Goal: Communication & Community: Answer question/provide support

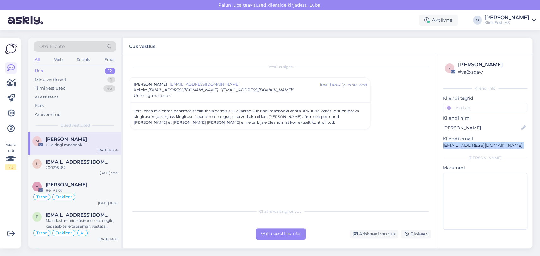
click at [77, 71] on div "Uus 12" at bounding box center [75, 71] width 83 height 9
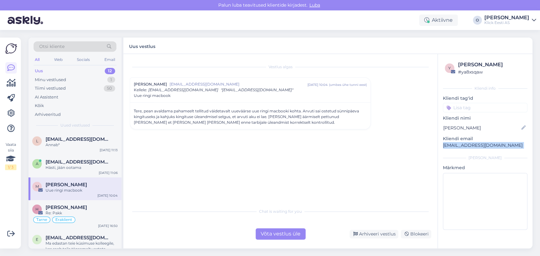
click at [77, 71] on div "Uus 12" at bounding box center [75, 71] width 83 height 9
click at [68, 44] on div "Otsi kliente" at bounding box center [75, 46] width 83 height 10
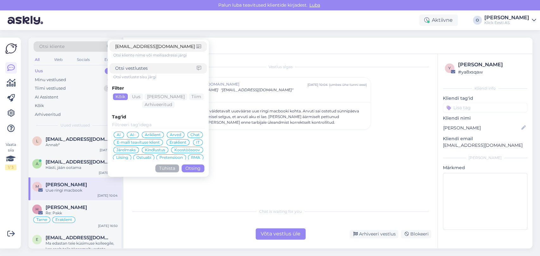
type input "[EMAIL_ADDRESS][DOMAIN_NAME]"
click at [194, 170] on button "Otsing" at bounding box center [193, 169] width 23 height 8
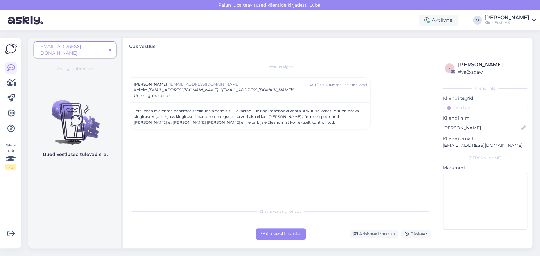
click at [108, 47] on span at bounding box center [110, 50] width 8 height 7
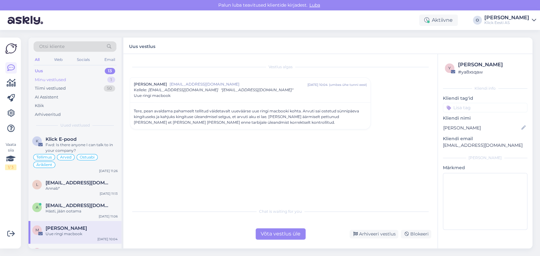
click at [73, 76] on div "Minu vestlused 1" at bounding box center [75, 80] width 83 height 9
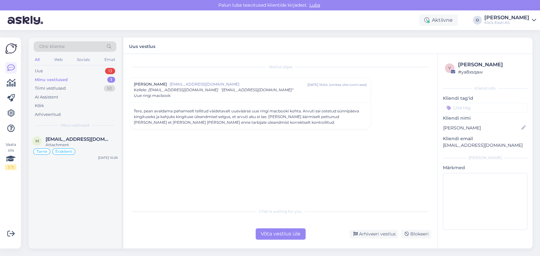
click at [58, 79] on div "Minu vestlused" at bounding box center [51, 80] width 33 height 6
click at [58, 142] on div "Attachment" at bounding box center [82, 145] width 72 height 6
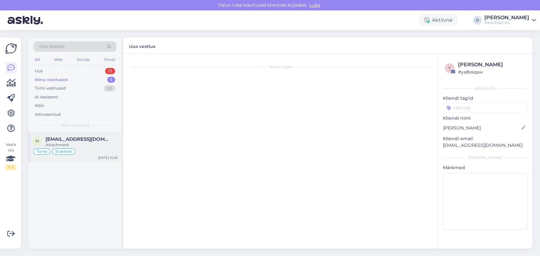
scroll to position [70, 0]
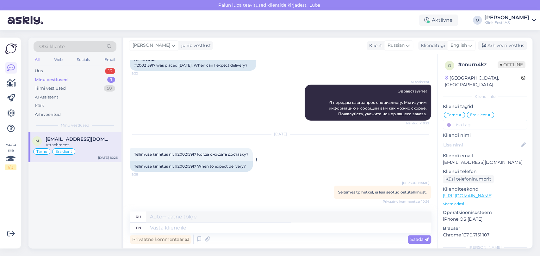
click at [188, 155] on span "Tellimuse kinnitus nr. #200215917 Когда ожидать доставку?" at bounding box center [191, 154] width 114 height 5
copy span "200215917"
click at [73, 72] on div "Uus 14" at bounding box center [75, 71] width 83 height 9
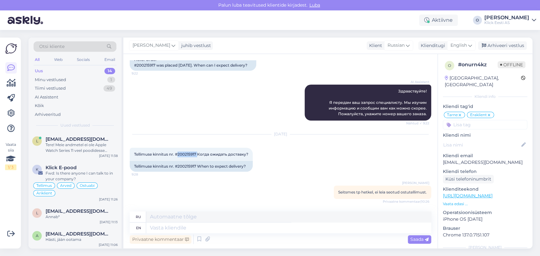
click at [73, 72] on div "Uus 14" at bounding box center [75, 71] width 83 height 9
click at [73, 140] on span "[EMAIL_ADDRESS][DOMAIN_NAME]" at bounding box center [79, 140] width 66 height 6
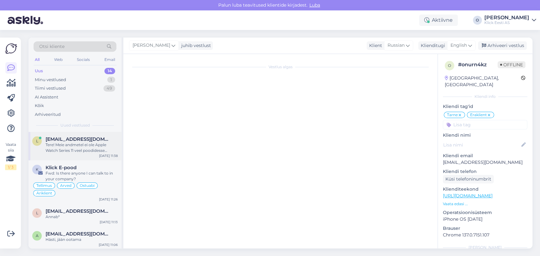
scroll to position [1, 0]
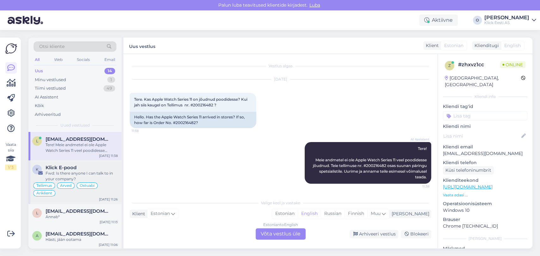
click at [78, 169] on div "Klick E-pood" at bounding box center [82, 168] width 72 height 6
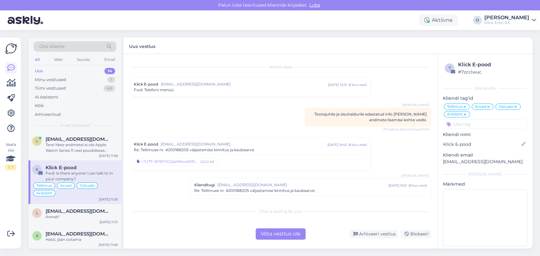
scroll to position [2063, 0]
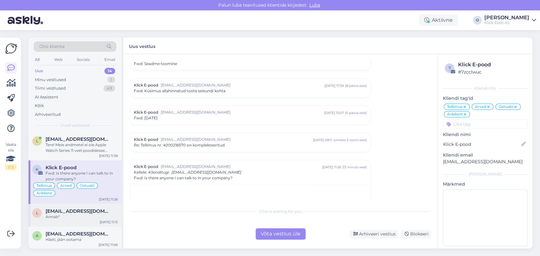
click at [68, 214] on div "Annab*" at bounding box center [82, 217] width 72 height 6
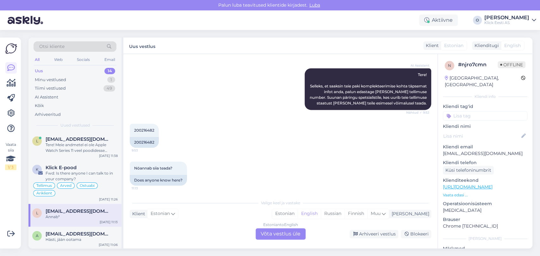
scroll to position [587, 0]
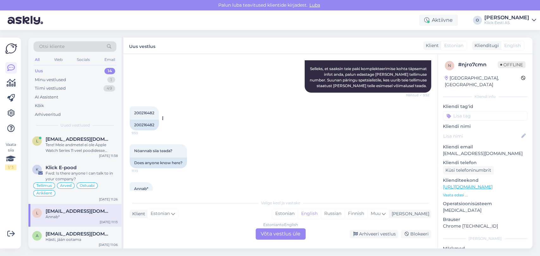
click at [135, 107] on div "200216482 9:53" at bounding box center [144, 113] width 29 height 13
copy div "200216482 9:53"
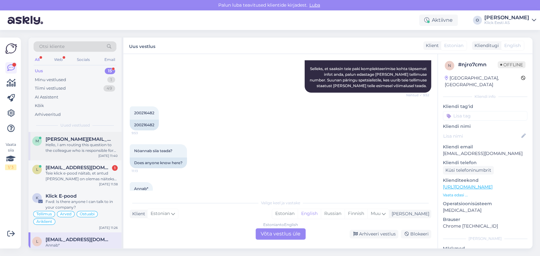
click at [78, 140] on span "[PERSON_NAME][EMAIL_ADDRESS][DOMAIN_NAME]" at bounding box center [79, 140] width 66 height 6
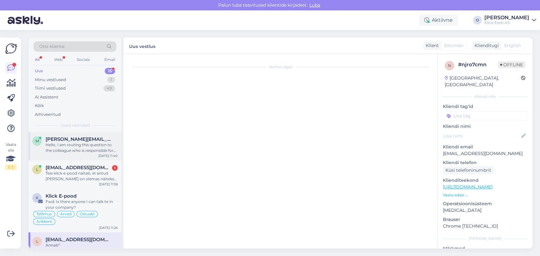
scroll to position [6, 0]
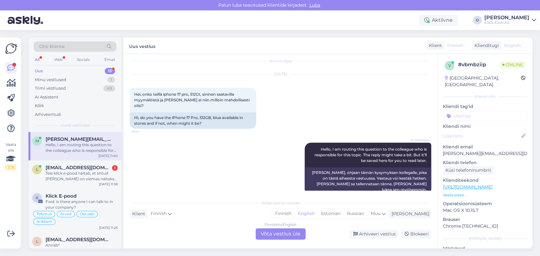
click at [72, 68] on div "Uus 15" at bounding box center [75, 71] width 83 height 9
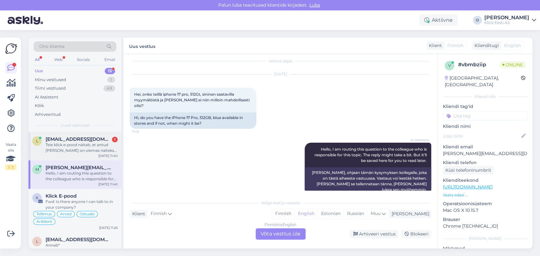
click at [65, 146] on div "Teie klick e-pood näitab, et antud [PERSON_NAME] on olemas näiteks [GEOGRAPHIC_…" at bounding box center [82, 147] width 72 height 11
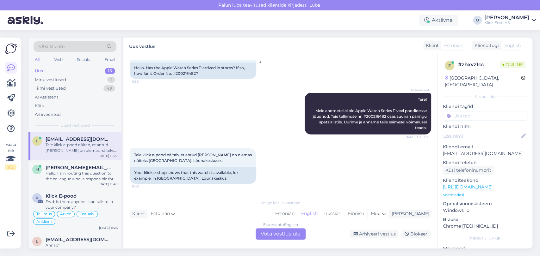
click at [180, 74] on div "Hello. Has the Apple Watch Series 11 arrived in stores? If so, how far is Order…" at bounding box center [193, 71] width 126 height 16
copy div "200216482"
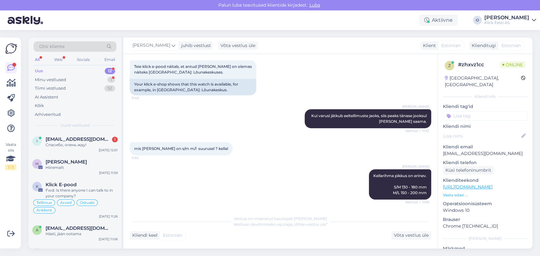
scroll to position [166, 0]
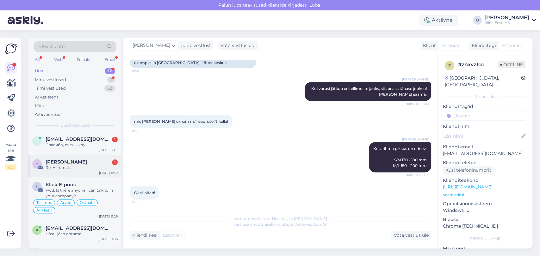
click at [67, 155] on div "[PERSON_NAME] 1 Re: Hiirematt [DATE] 11:59" at bounding box center [74, 166] width 93 height 23
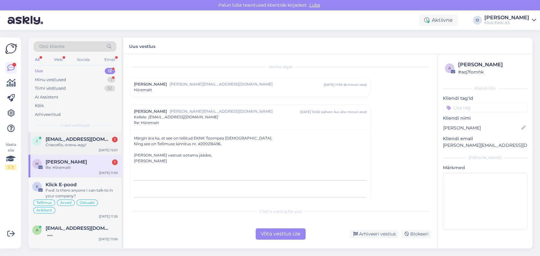
click at [67, 138] on span "[EMAIL_ADDRESS][DOMAIN_NAME]" at bounding box center [79, 140] width 66 height 6
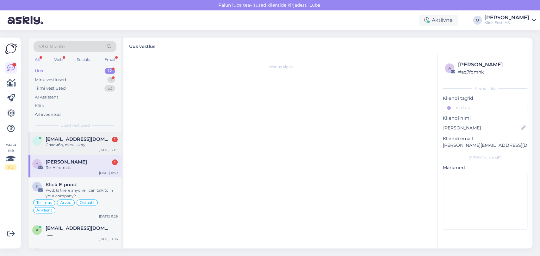
scroll to position [62, 0]
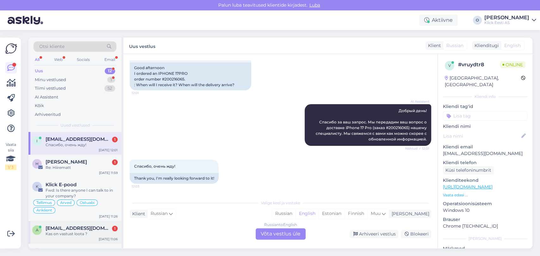
click at [83, 232] on div "Kas on vastust loota ?" at bounding box center [82, 234] width 72 height 6
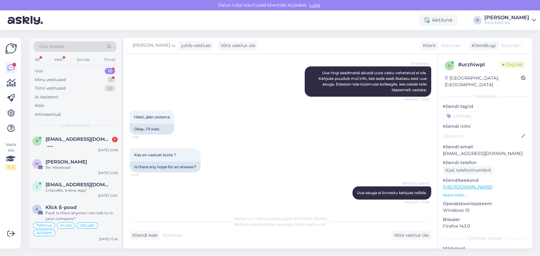
scroll to position [289, 0]
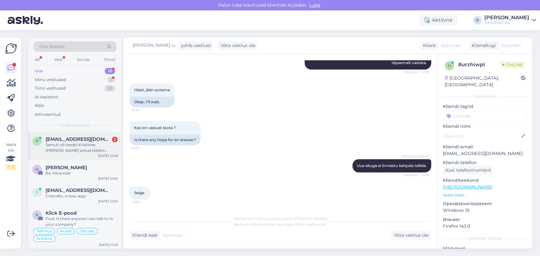
click at [66, 148] on div "Samuti oli reedel Kristiines [PERSON_NAME] antud telefon müügis, kas mitte eelt…" at bounding box center [82, 147] width 72 height 11
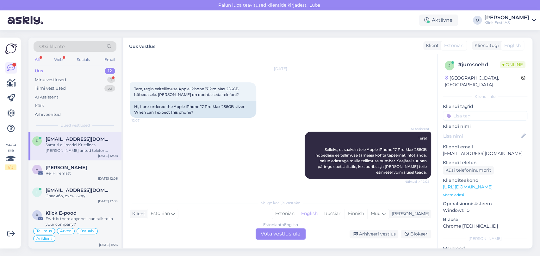
scroll to position [65, 0]
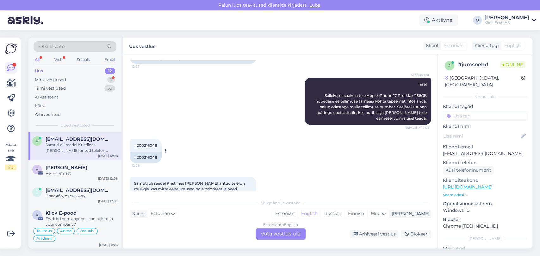
click at [147, 145] on span "#200216048" at bounding box center [145, 145] width 23 height 5
copy div "200216048 12:08"
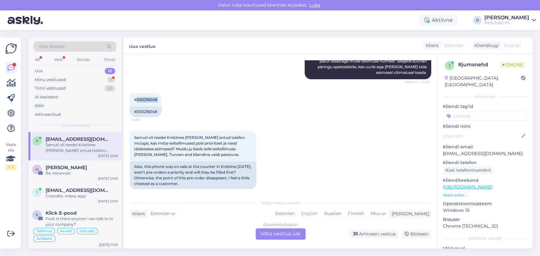
scroll to position [117, 0]
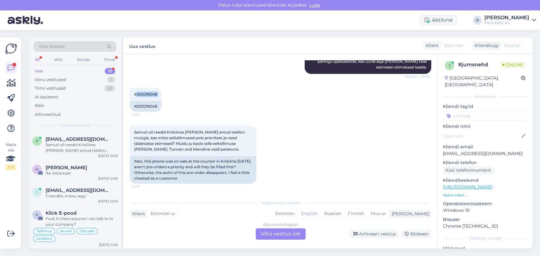
click at [77, 67] on div "Uus 12" at bounding box center [75, 71] width 83 height 9
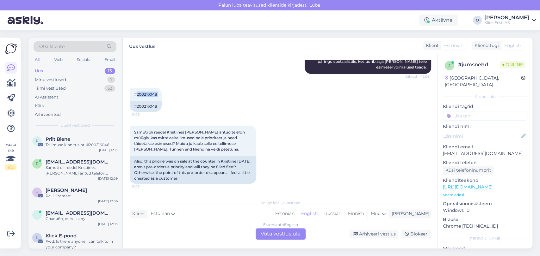
click at [71, 71] on div "Uus 13" at bounding box center [75, 71] width 83 height 9
click at [63, 134] on div "P Priit Biene Tellimuse kinnitus nr. #200216046 [DATE] 12:13" at bounding box center [74, 143] width 93 height 23
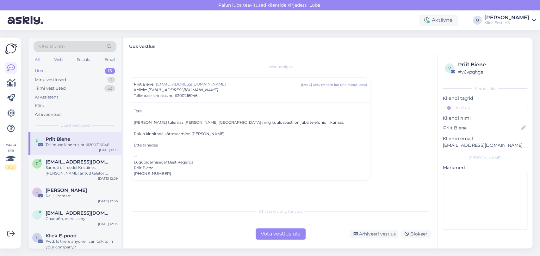
click at [142, 168] on div "Lugupidamisega/ Best Regards Priit Biene [PHONE_NUMBER]" at bounding box center [250, 168] width 233 height 17
copy div "Priit Biene"
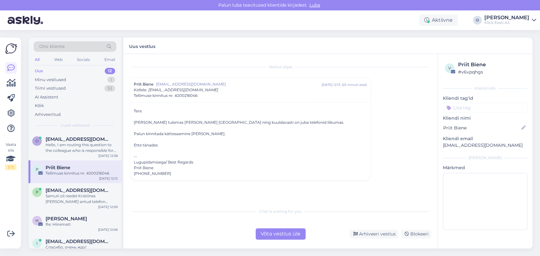
click at [89, 69] on div "Uus 12" at bounding box center [75, 71] width 83 height 9
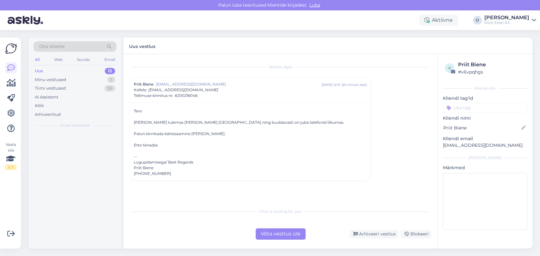
click at [89, 69] on div "Uus 12" at bounding box center [75, 71] width 83 height 9
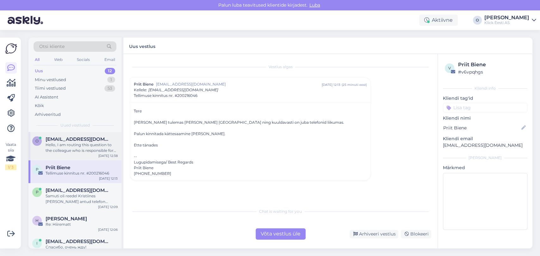
click at [70, 140] on span "[EMAIL_ADDRESS][DOMAIN_NAME]" at bounding box center [79, 140] width 66 height 6
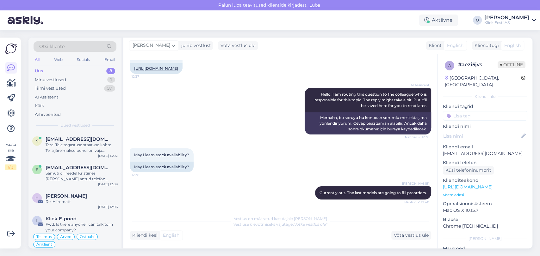
scroll to position [109, 0]
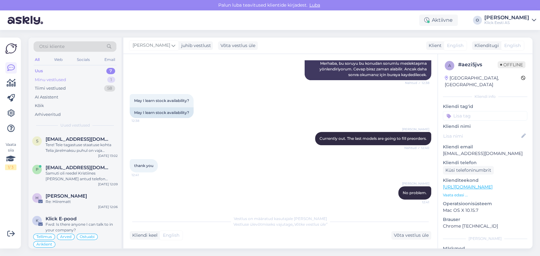
click at [83, 77] on div "Minu vestlused 1" at bounding box center [75, 80] width 83 height 9
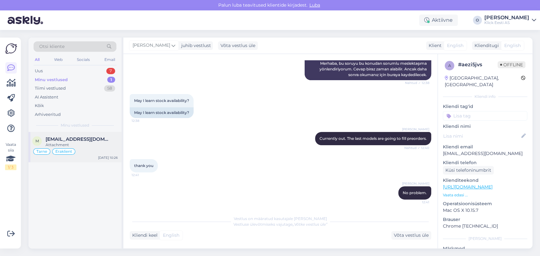
click at [69, 143] on div "Attachment" at bounding box center [82, 145] width 72 height 6
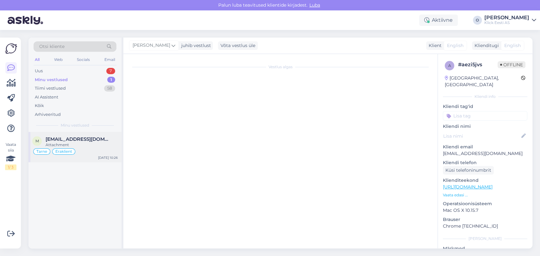
scroll to position [70, 0]
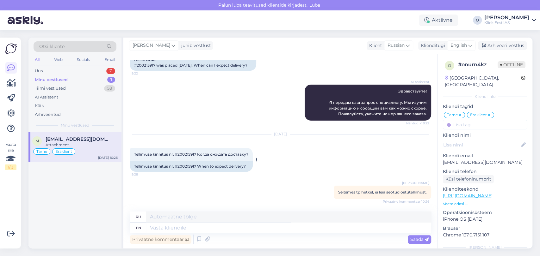
click at [189, 152] on span "Tellimuse kinnitus nr. #200215917 Когда ожидать доставку?" at bounding box center [191, 154] width 114 height 5
copy span "200215917"
click at [196, 231] on textarea at bounding box center [288, 228] width 285 height 11
click at [438, 42] on div "Klienditugi" at bounding box center [431, 45] width 27 height 7
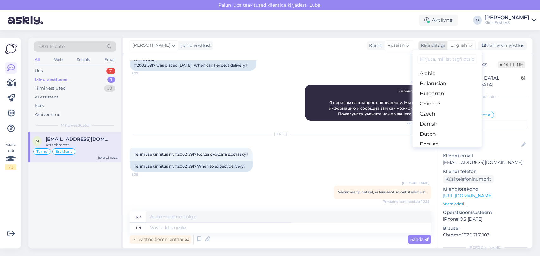
click at [455, 44] on span "English" at bounding box center [458, 45] width 16 height 7
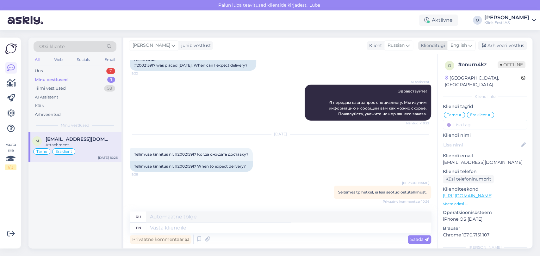
click at [439, 43] on div "Klienditugi" at bounding box center [431, 45] width 27 height 7
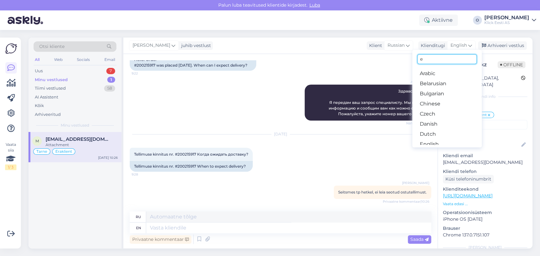
click at [430, 60] on input "e" at bounding box center [446, 59] width 59 height 10
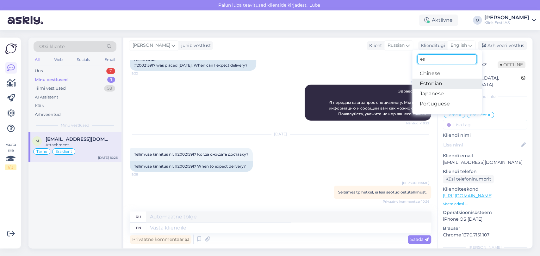
type input "es"
click at [430, 85] on link "Estonian" at bounding box center [447, 84] width 70 height 10
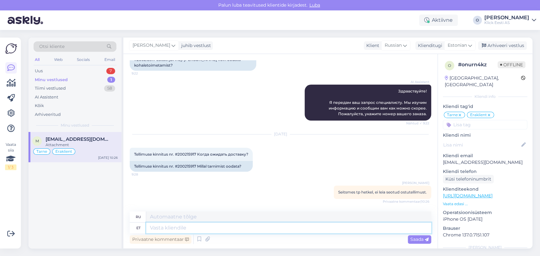
click at [243, 228] on textarea at bounding box center [288, 228] width 285 height 11
type textarea "Tere, M"
type textarea "Привет,"
type textarea "Tere, Marina Esitasime pä"
type textarea "Здравствуйте, [PERSON_NAME] отправили"
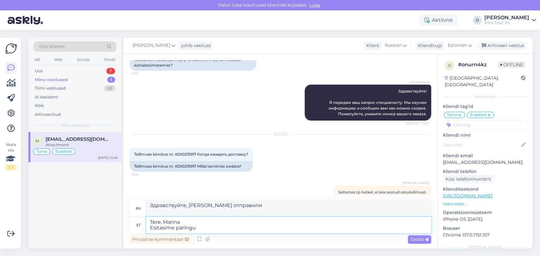
type textarea "Tere, Marina Esitasime päringu m"
type textarea "Привет, [PERSON_NAME] отправили запрос."
type textarea "Tere, Marina Esitasime päringu meie t"
type textarea "Привет [PERSON_NAME] отправили запрос нашему"
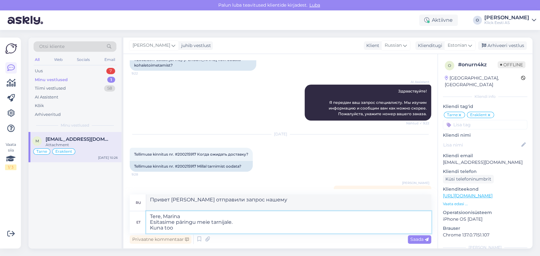
type textarea "Tere, Marina Esitasime päringu meie tarnijale. [PERSON_NAME]"
type textarea "Привет, [PERSON_NAME] отправили запрос нашему поставщику. что"
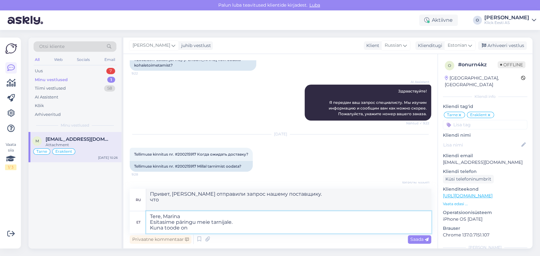
type textarea "Tere, Marina Esitasime päringu meie tarnijale. Kuna toode on"
type textarea "Привет, [PERSON_NAME] отправили запрос нашему поставщику. как продукт"
type textarea "Tere, Marina Esitasime päringu meie tarnijale. Kuna toode on tell"
type textarea "Привет, [PERSON_NAME] отправили запрос нашему поставщику. продукт"
type textarea "Tere, Marina Esitasime päringu meie tarnijale. Kuna toode on tellimisega, sii"
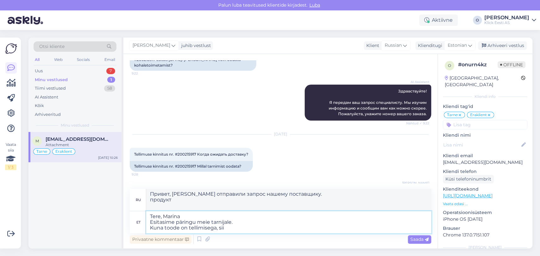
type textarea "Привет, [PERSON_NAME] отправили запрос нашему поставщику. товар находится в рез…"
type textarea "Tere, Marina Esitasime päringu meie tarnijale. Kuna toode on tellimisega, siis …"
type textarea "Привет, [PERSON_NAME] отправили запрос нашему поставщику. товар находится в рез…"
type textarea "Tere, Marina Esitasime päringu meie tarnijale. Kuna toode on tellimisega, siis …"
type textarea "Привет, [PERSON_NAME] отправили запрос нашему поставщику. товар находится в рез…"
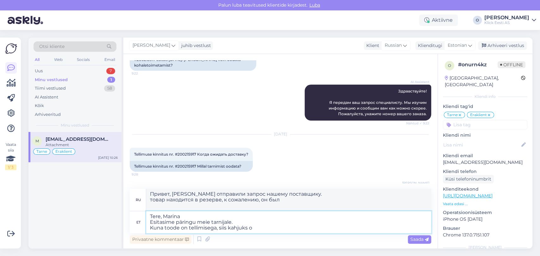
type textarea "Tere, Marina Esitasime päringu meie tarnijale. Kuna toode on tellimisega, siis …"
type textarea "Привет, [PERSON_NAME] отправили запрос нашему поставщику. товар находится в рез…"
type textarea "Tere, Marina Esitasime päringu meie tarnijale. Kuna toode on tellimisega, siis …"
type textarea "Привет, [PERSON_NAME] отправили запрос нашему поставщику. товар находится в рез…"
type textarea "Tere, Marina Esitasime päringu meie tarnijale. Kuna toode on tellimisega, siis …"
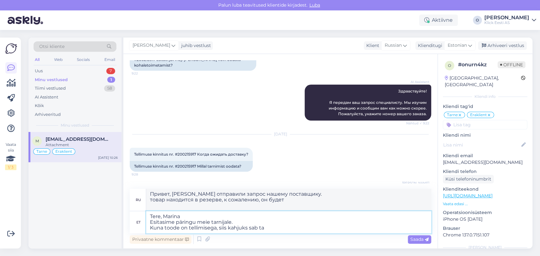
type textarea "Привет, [PERSON_NAME] отправили запрос нашему поставщику. Поскольку товар наход…"
type textarea "Tere, Marina Esitasime päringu meie tarnijale. Kuna toode on tellimisega, siis …"
type textarea "Привет, [PERSON_NAME] отправили запрос нашему поставщику. товар находится в рез…"
type textarea "Tere, Marina Esitasime päringu meie tarnijale. Kuna toode on tellimisega, s"
type textarea "Привет, [PERSON_NAME] отправили запрос нашему поставщику. товар находится в рез…"
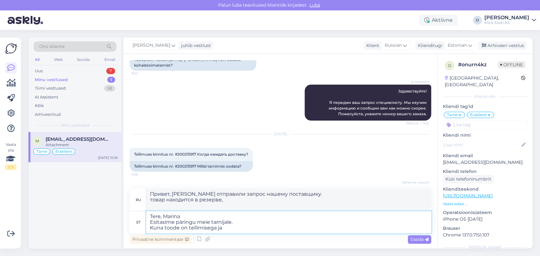
type textarea "Tere, Marina Esitasime päringu meie tarnijale. Kuna toode on tellimisega ja"
type textarea "Привет, [PERSON_NAME] отправили запрос нашему поставщику. товар находится в рез…"
type textarea "Tere, Marina Esitasime päringu meie tarnijale. Kuna toode on tellimisega ja a"
type textarea "Привет, [PERSON_NAME] отправили запрос нашему поставщику. товар находится в рез…"
type textarea "Tere, Marina Esitasime päringu meie tarnijale. Kuna toode on tellimisega ja alg…"
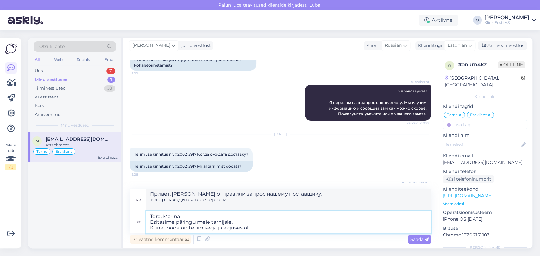
type textarea "Привет, [PERSON_NAME] отправили запрос нашему поставщику. товар заказан и изнач…"
type textarea "Tere, Marina Esitasime päringu meie tarnijale. Kuna toode on tellimisega ja alg…"
type textarea "Привет, [PERSON_NAME] отправили запрос нашему поставщику. товар заказан и изнач…"
type textarea "Tere, Marina Esitasime päringu meie tarnijale. Kuna toode on tellimisega ja alg…"
type textarea "Привет, [PERSON_NAME] отправили запрос нашему поставщику. товар заказан и изнач…"
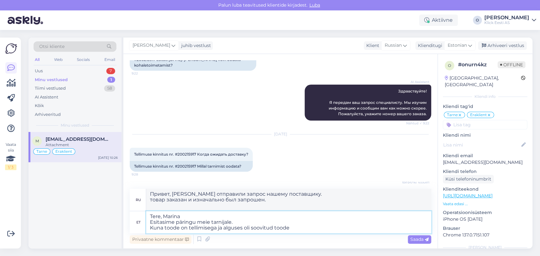
type textarea "Tere, Marina Esitasime päringu meie tarnijale. Kuna toode on tellimisega ja alg…"
type textarea "Привет, [PERSON_NAME] отправили запрос нашему поставщику. товар находится в зак…"
type textarea "Tere, Marina Esitasime päringu meie tarnijale. Kuna toode on tellimisega ja alg…"
type textarea "Привет, [PERSON_NAME] отправили запрос нашему поставщику. товар находится в рез…"
type textarea "Tere, Marina Esitasime päringu meie tarnijale. Kuna toode on tellimisega ja alg…"
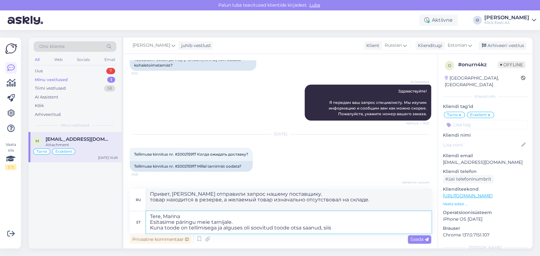
type textarea "Привет, [PERSON_NAME] отправили запрос нашему поставщику. товар находится в рез…"
type textarea "Tere, Marina Esitasime päringu meie tarnijale. Kuna toode on tellimisega ja alg…"
type textarea "Привет, [PERSON_NAME] отправили запрос нашему поставщику. товар находится в зак…"
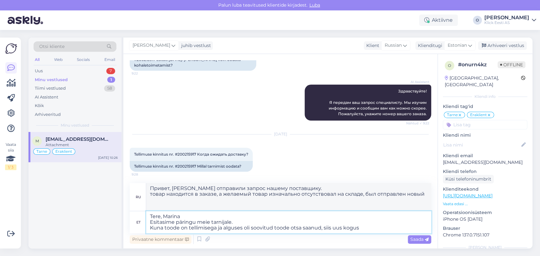
type textarea "Tere, Marina Esitasime päringu meie tarnijale. Kuna toode on tellimisega ja alg…"
type textarea "Привет, [PERSON_NAME] отправили запрос нашему поставщику. товар находится в рез…"
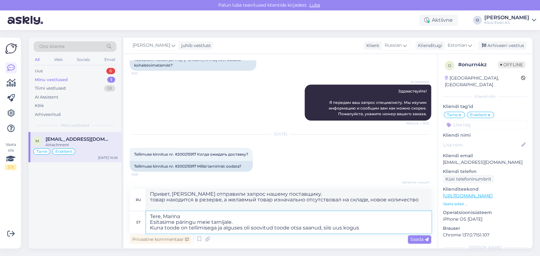
type textarea "Tere, Marina Esitasime päringu meie tarnijale. Kuna toode on tellimisega ja alg…"
click at [64, 71] on div "Uus 6" at bounding box center [75, 71] width 83 height 9
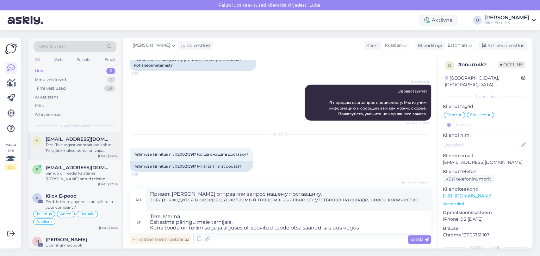
click at [59, 140] on span "[EMAIL_ADDRESS][DOMAIN_NAME]" at bounding box center [79, 140] width 66 height 6
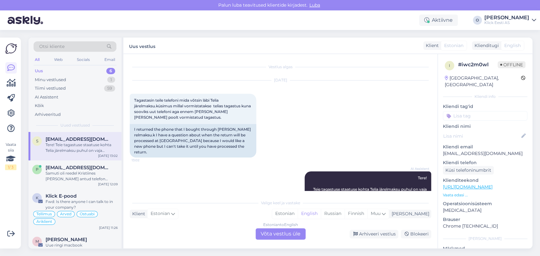
scroll to position [18, 0]
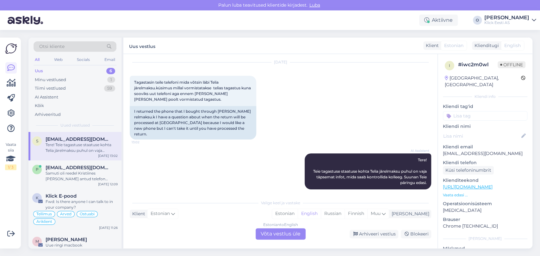
click at [464, 151] on p "[EMAIL_ADDRESS][DOMAIN_NAME]" at bounding box center [485, 154] width 84 height 7
copy p "[EMAIL_ADDRESS][DOMAIN_NAME]"
click at [81, 173] on div "Samuti oli reedel Kristiines [PERSON_NAME] antud telefon müügis, kas mitte eelt…" at bounding box center [82, 176] width 72 height 11
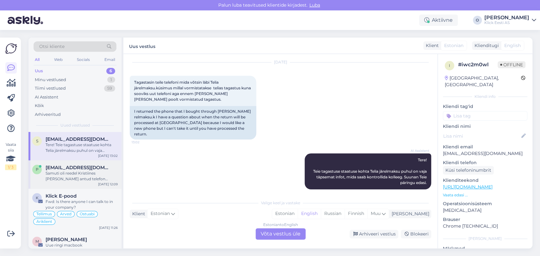
scroll to position [117, 0]
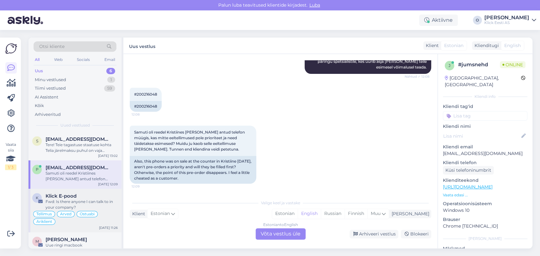
click at [71, 204] on div "Fwd: Is there anyone I can talk to in your company?" at bounding box center [82, 204] width 72 height 11
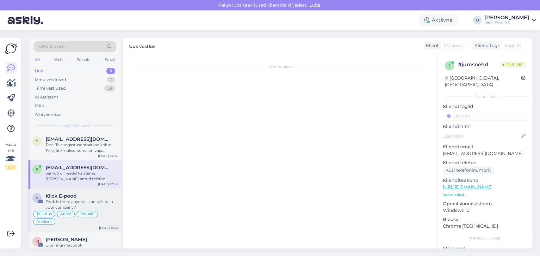
scroll to position [2063, 0]
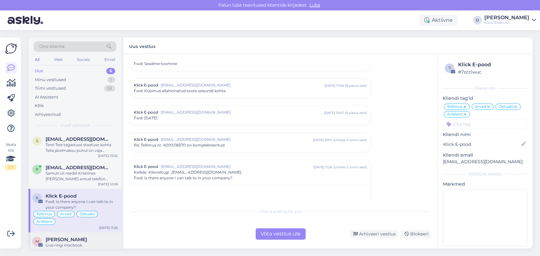
click at [65, 238] on span "[PERSON_NAME]" at bounding box center [66, 240] width 41 height 6
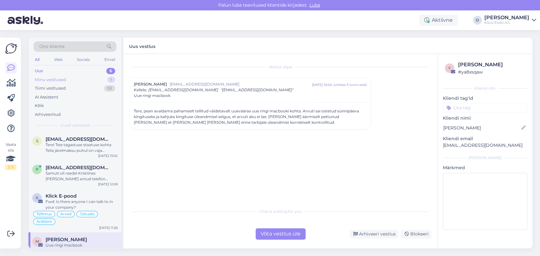
click at [74, 80] on div "Minu vestlused 1" at bounding box center [75, 80] width 83 height 9
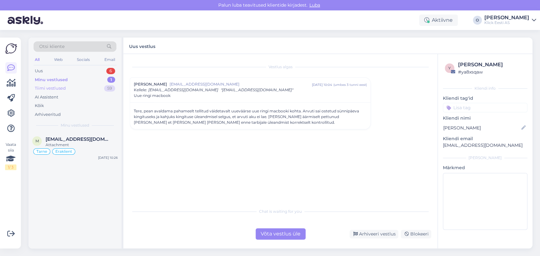
click at [73, 86] on div "Tiimi vestlused 59" at bounding box center [75, 88] width 83 height 9
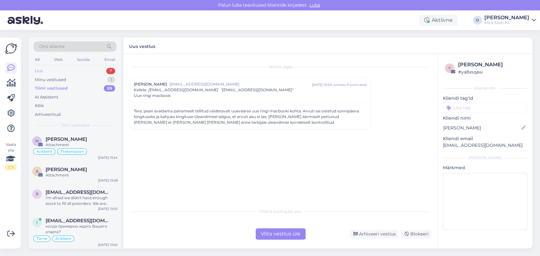
click at [71, 67] on div "Uus 7" at bounding box center [75, 71] width 83 height 9
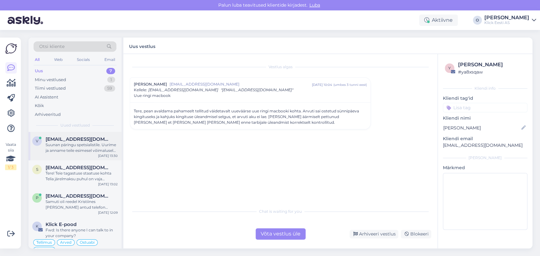
click at [61, 145] on div "Suunan päringu spetsialistile. Uurime ja anname teile esimesel võimalusel teada." at bounding box center [82, 147] width 72 height 11
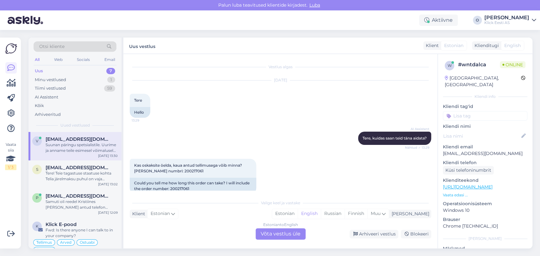
scroll to position [43, 0]
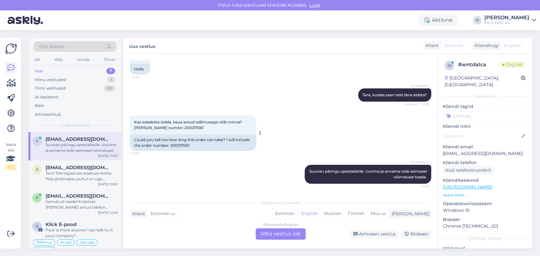
click at [189, 125] on div "Kas oskaksite öelda, kaua antud tellimusega võib minna? [PERSON_NAME] numbri: 2…" at bounding box center [193, 125] width 126 height 19
copy span "200217061"
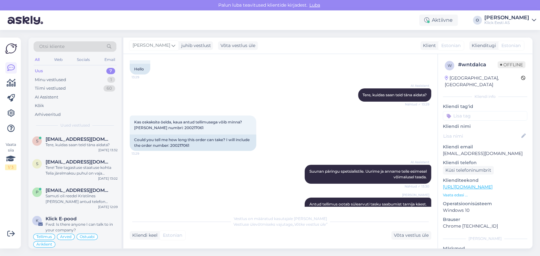
scroll to position [66, 0]
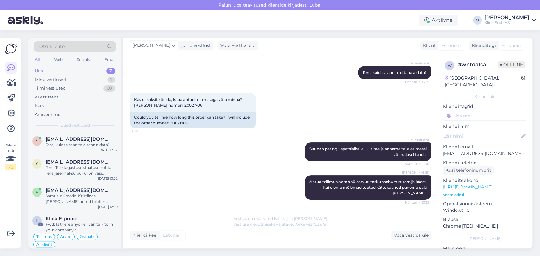
click at [85, 70] on div "Uus 7" at bounding box center [75, 71] width 83 height 9
click at [72, 144] on div "Tere, kuidas saan teid täna aidata?" at bounding box center [82, 145] width 72 height 6
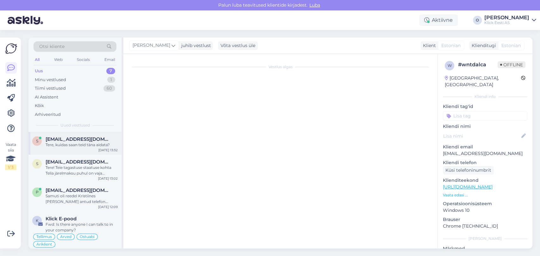
scroll to position [0, 0]
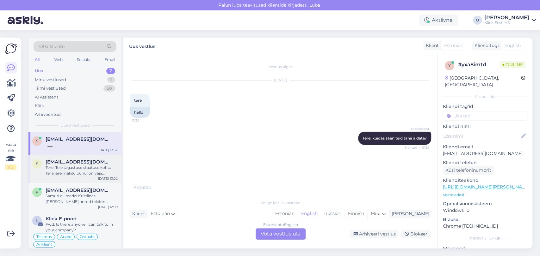
click at [70, 168] on div "Tere! Teie tagastuse staatuse kohta Telia järelmaksu puhul on vaja täpsemat inf…" at bounding box center [82, 170] width 72 height 11
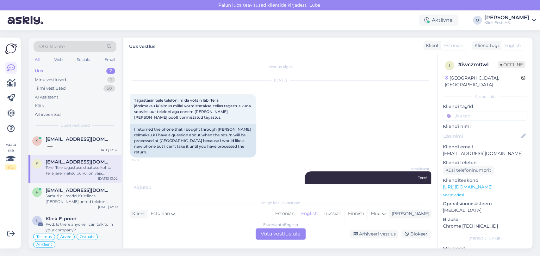
scroll to position [25, 0]
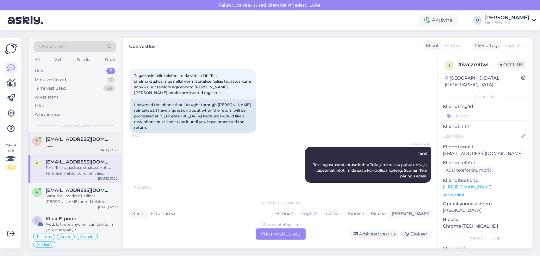
click at [73, 147] on div at bounding box center [82, 145] width 72 height 6
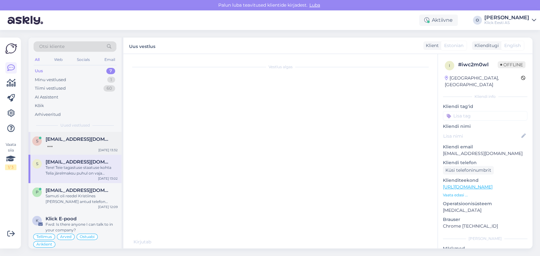
scroll to position [0, 0]
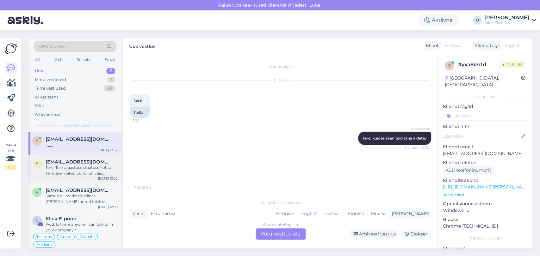
click at [73, 162] on span "[EMAIL_ADDRESS][DOMAIN_NAME]" at bounding box center [79, 162] width 66 height 6
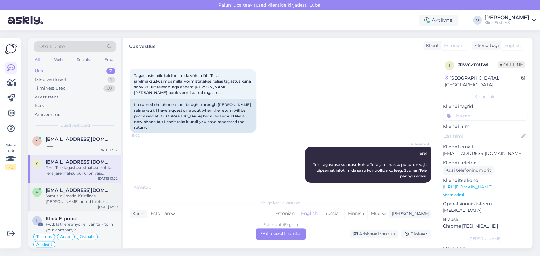
click at [70, 194] on div "Samuti oli reedel Kristiines [PERSON_NAME] antud telefon müügis, kas mitte eelt…" at bounding box center [82, 199] width 72 height 11
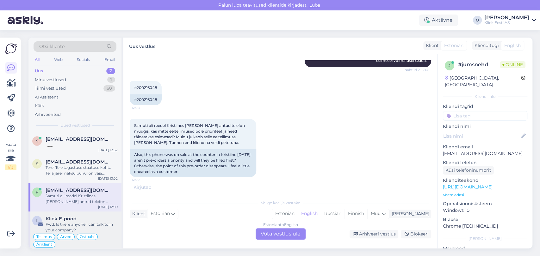
click at [63, 221] on span "Klick E-pood" at bounding box center [61, 219] width 31 height 6
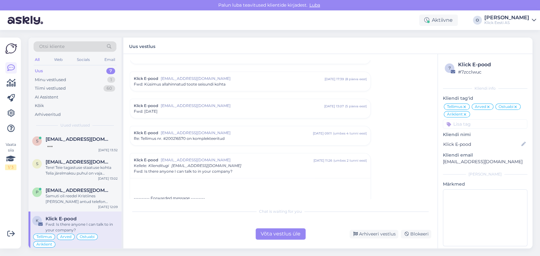
scroll to position [2069, 0]
click at [75, 193] on span "[EMAIL_ADDRESS][DOMAIN_NAME]" at bounding box center [79, 191] width 66 height 6
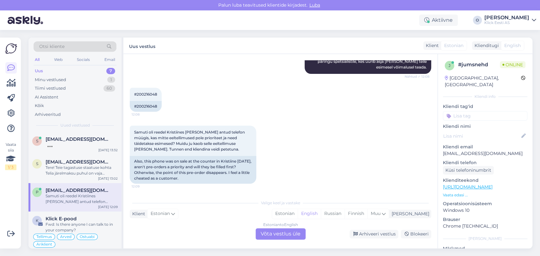
scroll to position [117, 0]
click at [80, 166] on div "Tere! Teie tagastuse staatuse kohta Telia järelmaksu puhul on vaja täpsemat inf…" at bounding box center [82, 170] width 72 height 11
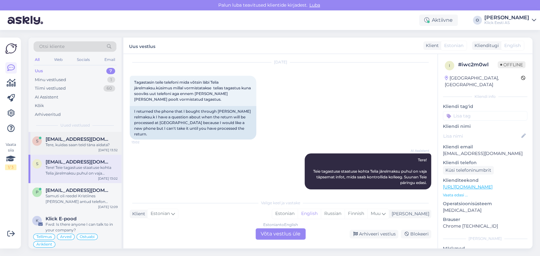
click at [84, 137] on span "[EMAIL_ADDRESS][DOMAIN_NAME]" at bounding box center [79, 140] width 66 height 6
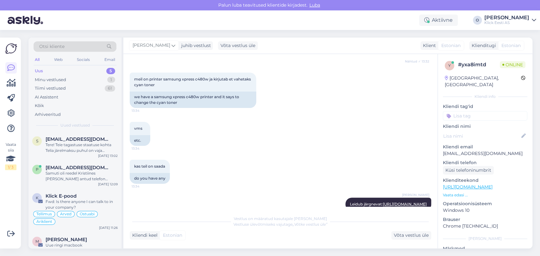
scroll to position [131, 0]
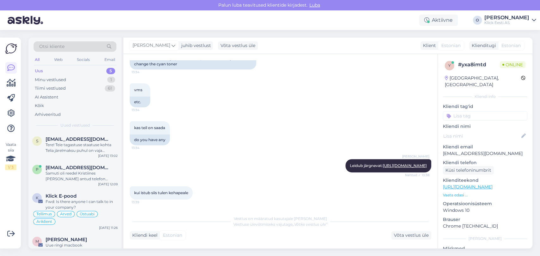
click at [89, 70] on div "Uus 5" at bounding box center [75, 71] width 83 height 9
click at [79, 92] on div "Tiimi vestlused 61" at bounding box center [75, 88] width 83 height 9
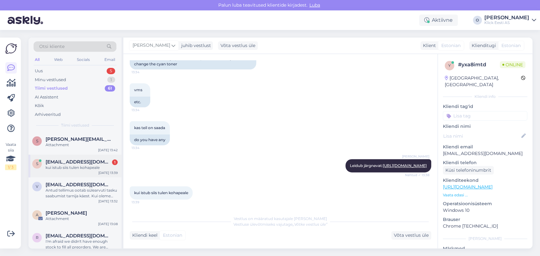
click at [66, 155] on div "s [EMAIL_ADDRESS][DOMAIN_NAME] 1 kui istub siis tulen kohapeale [DATE] 13:39" at bounding box center [74, 166] width 93 height 23
click at [59, 141] on span "[PERSON_NAME][EMAIL_ADDRESS][PERSON_NAME][DOMAIN_NAME]" at bounding box center [79, 140] width 66 height 6
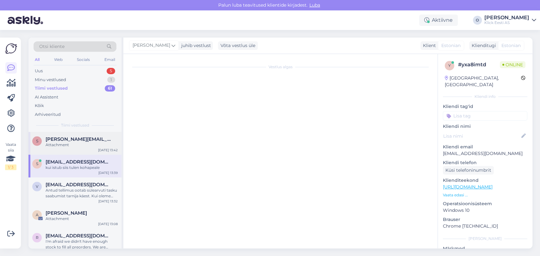
scroll to position [103, 0]
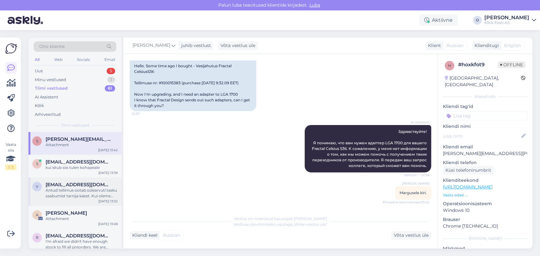
click at [67, 190] on div "Antud tellimus ootab sülearvuti tasku saabumist tarnija käest. Kui oleme mõlema…" at bounding box center [82, 193] width 72 height 11
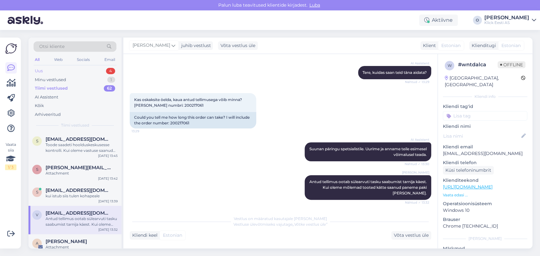
click at [81, 67] on div "Uus 4" at bounding box center [75, 71] width 83 height 9
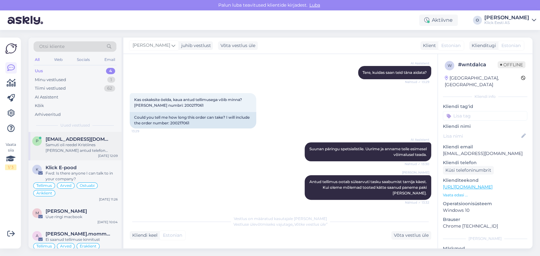
click at [79, 144] on div "Samuti oli reedel Kristiines [PERSON_NAME] antud telefon müügis, kas mitte eelt…" at bounding box center [82, 147] width 72 height 11
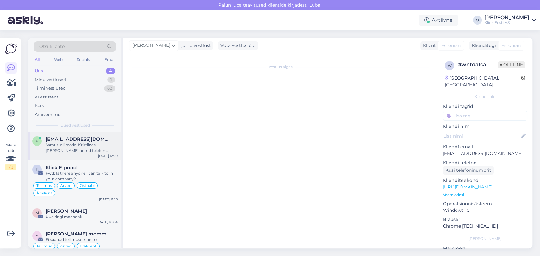
scroll to position [117, 0]
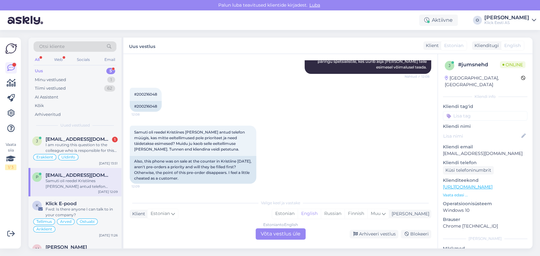
click at [79, 144] on div "I am routing this question to the colleague who is responsible for this topic. …" at bounding box center [82, 147] width 72 height 11
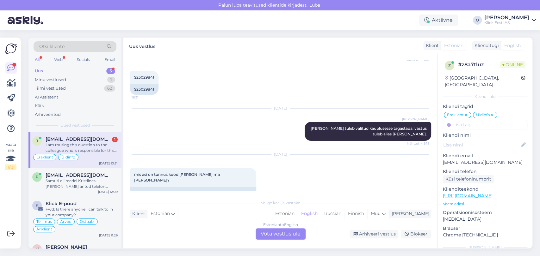
scroll to position [264, 0]
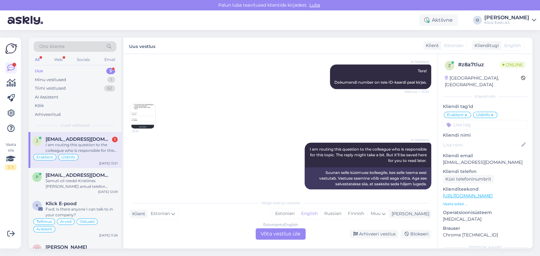
click at [146, 108] on img at bounding box center [142, 115] width 25 height 25
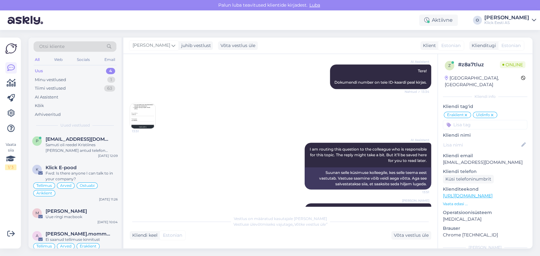
scroll to position [281, 0]
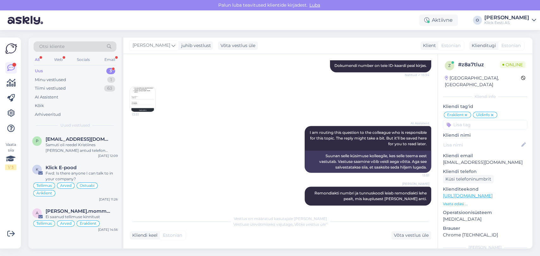
click at [81, 69] on div "Uus 3" at bounding box center [75, 71] width 83 height 9
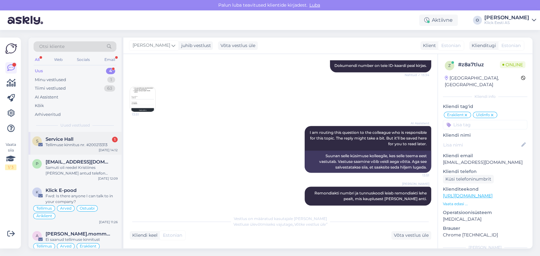
click at [67, 138] on span "Service Hall" at bounding box center [60, 140] width 28 height 6
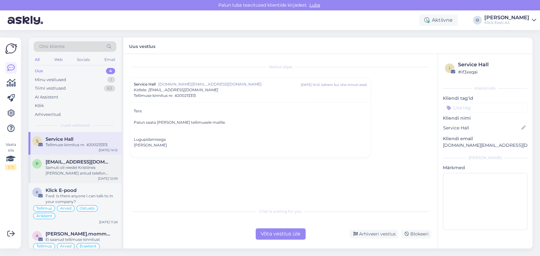
click at [61, 172] on div "Samuti oli reedel Kristiines [PERSON_NAME] antud telefon müügis, kas mitte eelt…" at bounding box center [82, 170] width 72 height 11
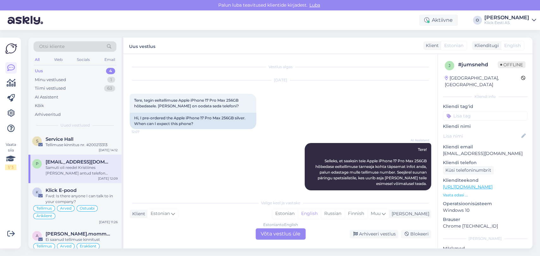
scroll to position [117, 0]
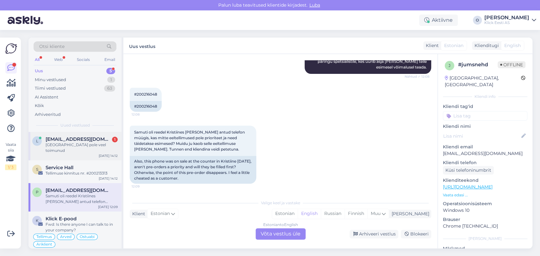
click at [55, 139] on span "[EMAIL_ADDRESS][DOMAIN_NAME]" at bounding box center [79, 140] width 66 height 6
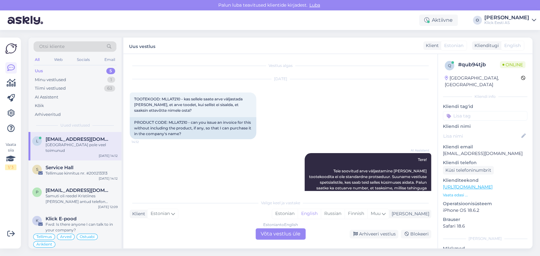
scroll to position [0, 0]
click at [177, 123] on div "PRODUCT CODE: MLLA7210 - can you issue an invoice for this without including th…" at bounding box center [193, 130] width 126 height 22
copy div "MLLA7210"
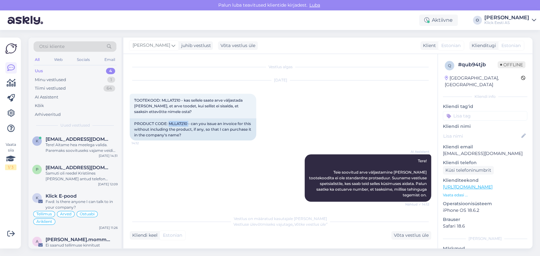
scroll to position [67, 0]
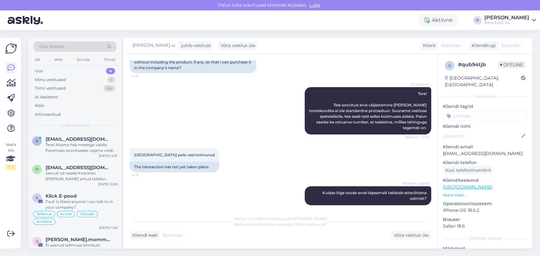
click at [70, 74] on div "Uus 4" at bounding box center [75, 71] width 83 height 9
click at [61, 69] on div "Uus 4" at bounding box center [75, 71] width 83 height 9
click at [68, 139] on span "[EMAIL_ADDRESS][DOMAIN_NAME]" at bounding box center [79, 140] width 66 height 6
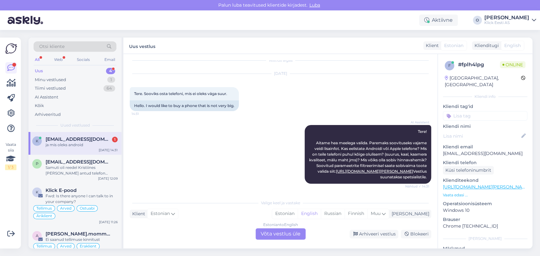
scroll to position [45, 0]
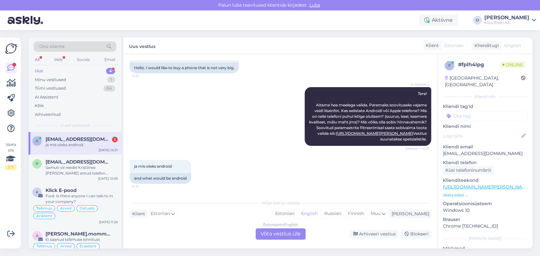
click at [71, 144] on div "ja mis oleks android" at bounding box center [82, 145] width 72 height 6
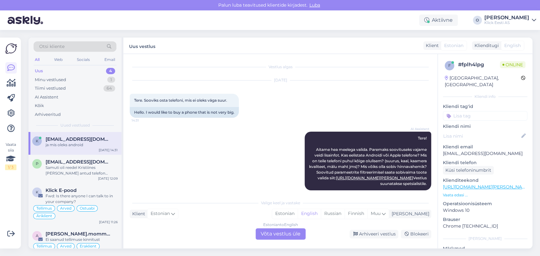
click at [71, 144] on div "ja mis oleks android" at bounding box center [82, 145] width 72 height 6
click at [66, 162] on span "[EMAIL_ADDRESS][DOMAIN_NAME]" at bounding box center [79, 162] width 66 height 6
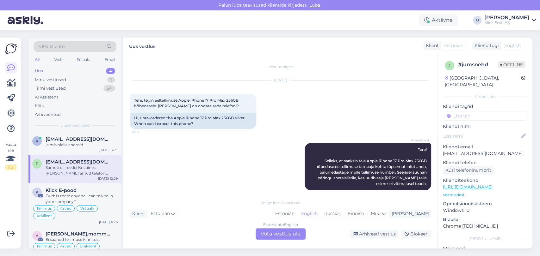
scroll to position [117, 0]
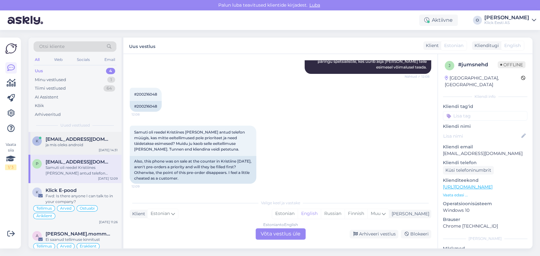
click at [75, 135] on div "k [EMAIL_ADDRESS][DOMAIN_NAME] ja mis oleks android [DATE] 14:31" at bounding box center [74, 143] width 93 height 23
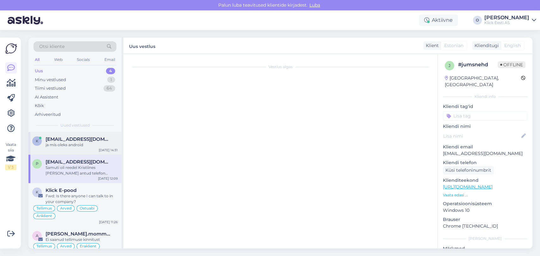
scroll to position [45, 0]
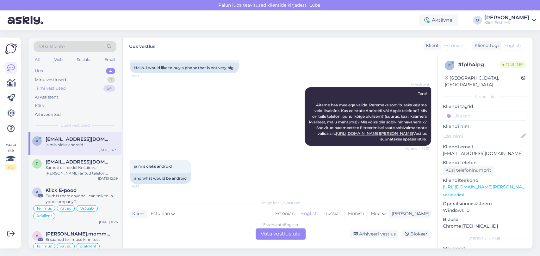
click at [59, 89] on div "Tiimi vestlused" at bounding box center [50, 88] width 31 height 6
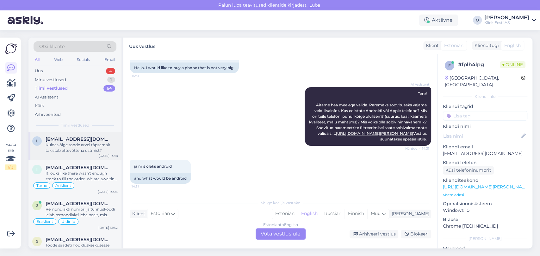
click at [58, 133] on div "L [EMAIL_ADDRESS][DOMAIN_NAME] Kuidas õige toode arvel täpsemalt takistab ettev…" at bounding box center [74, 146] width 93 height 28
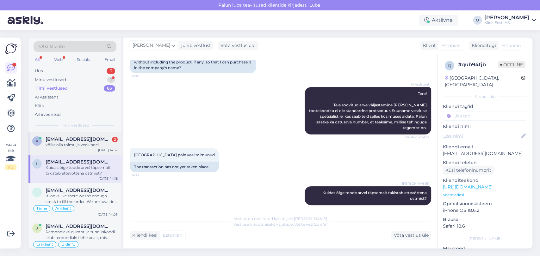
click at [72, 137] on span "[EMAIL_ADDRESS][DOMAIN_NAME]" at bounding box center [79, 140] width 66 height 6
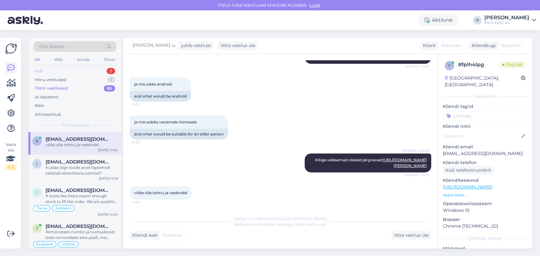
click at [76, 72] on div "Uus 3" at bounding box center [75, 71] width 83 height 9
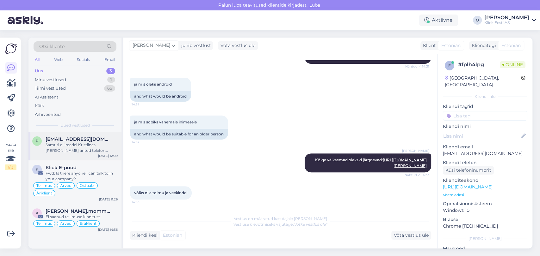
click at [71, 141] on span "[EMAIL_ADDRESS][DOMAIN_NAME]" at bounding box center [79, 140] width 66 height 6
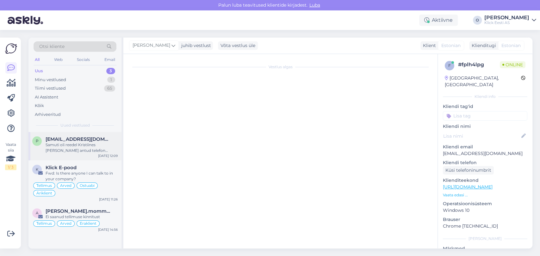
scroll to position [117, 0]
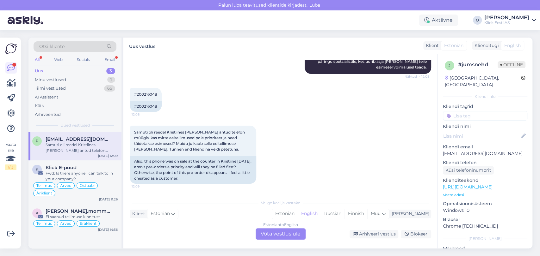
click at [86, 71] on div "Uus 3" at bounding box center [75, 71] width 83 height 9
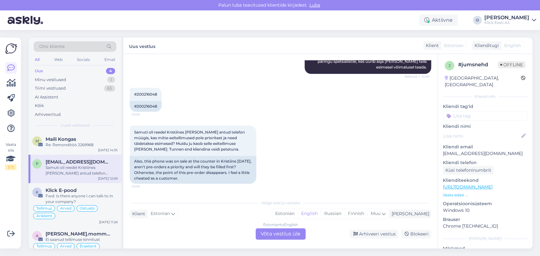
click at [86, 71] on div "Uus 4" at bounding box center [75, 71] width 83 height 9
click at [70, 136] on div "M [PERSON_NAME] Re: Remonditöö 2269968 [DATE] 14:35" at bounding box center [74, 143] width 93 height 23
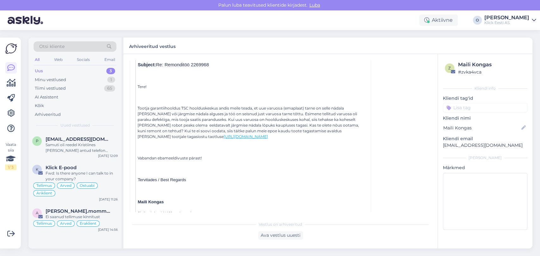
scroll to position [1108, 0]
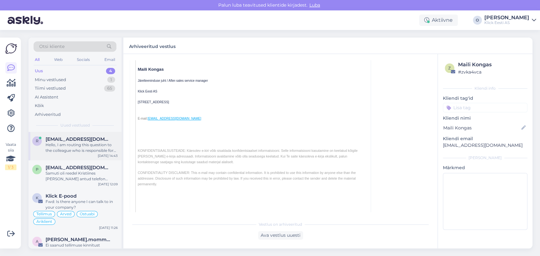
click at [63, 148] on div "Hello, I am routing this question to the colleague who is responsible for this …" at bounding box center [82, 147] width 72 height 11
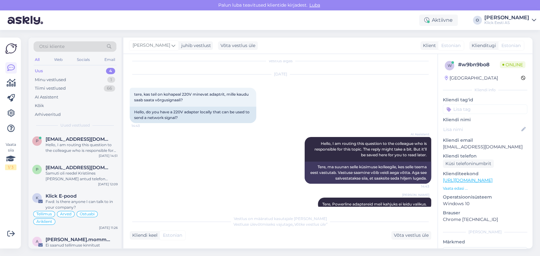
scroll to position [17, 0]
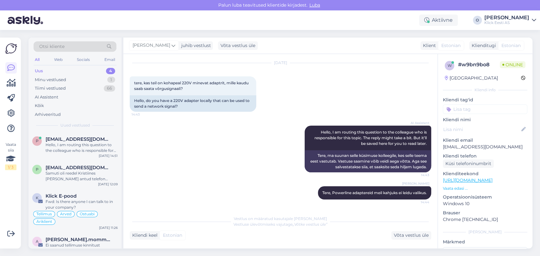
click at [62, 73] on div "Uus 4" at bounding box center [75, 71] width 83 height 9
click at [57, 137] on span "[EMAIL_ADDRESS][DOMAIN_NAME]" at bounding box center [79, 140] width 66 height 6
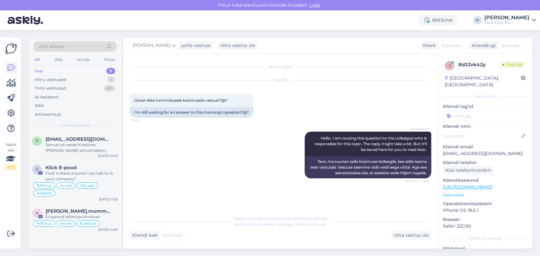
click at [460, 151] on p "[EMAIL_ADDRESS][DOMAIN_NAME]" at bounding box center [485, 154] width 84 height 7
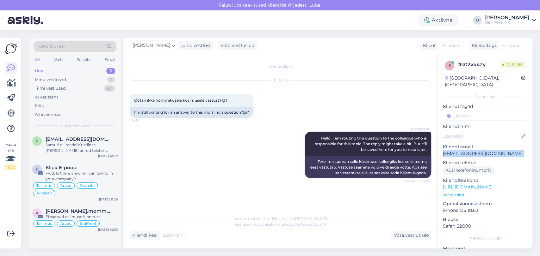
click at [76, 45] on div "Otsi kliente" at bounding box center [75, 46] width 83 height 10
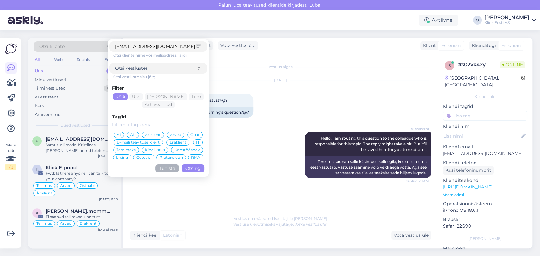
scroll to position [12, 0]
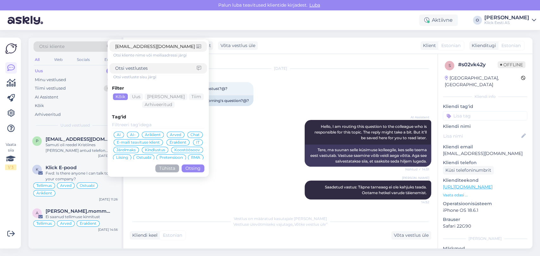
type input "[EMAIL_ADDRESS][DOMAIN_NAME]"
click at [191, 168] on button "Otsing" at bounding box center [193, 169] width 23 height 8
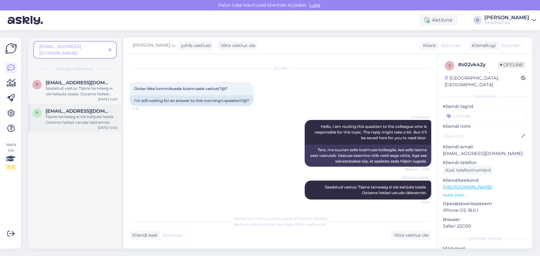
click at [73, 114] on div "Täpne tarneaeg ei ole kahjuks teada. Ootame hetkel varude täienemist." at bounding box center [82, 119] width 72 height 11
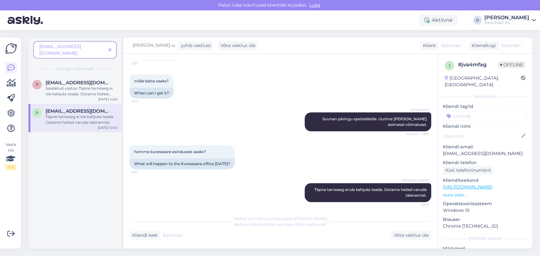
scroll to position [136, 0]
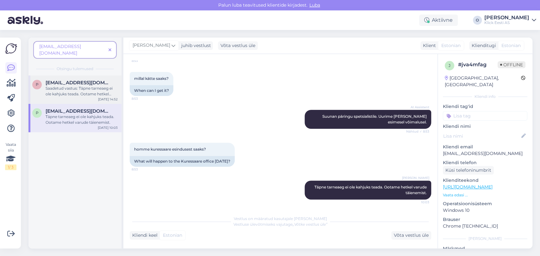
click at [59, 86] on div "Saadetud vastus: Täpne tarneaeg ei ole kahjuks teada. Ootame hetkel varude täie…" at bounding box center [82, 91] width 72 height 11
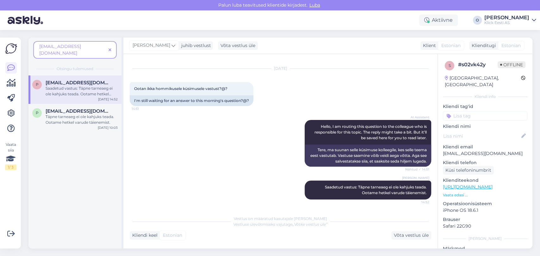
scroll to position [12, 0]
click at [108, 47] on span at bounding box center [110, 50] width 8 height 7
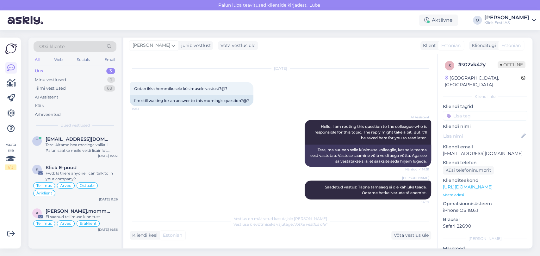
click at [81, 71] on div "Uus 3" at bounding box center [75, 71] width 83 height 9
click at [66, 145] on div "Tere! Aitame hea meelega valikul. Palun saatke meile veidi lisainfot. [PERSON_N…" at bounding box center [82, 147] width 72 height 11
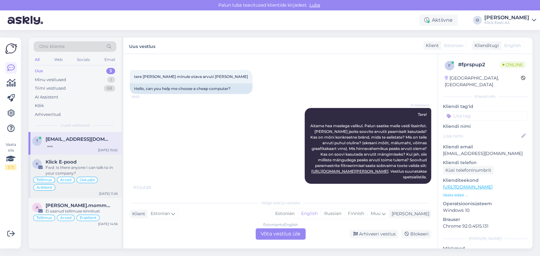
click at [59, 171] on div "Fwd: Is there anyone I can talk to in your company?" at bounding box center [82, 170] width 72 height 11
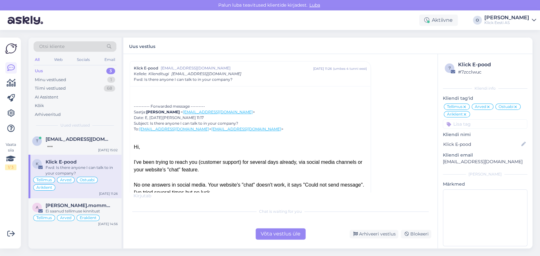
scroll to position [2168, 0]
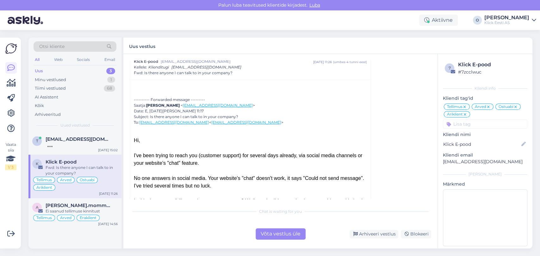
click at [184, 70] on span "Fwd: Is there anyone I can talk to in your company?" at bounding box center [183, 73] width 99 height 6
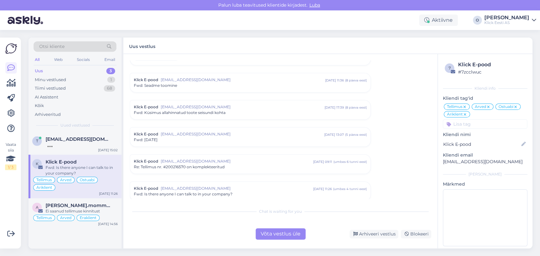
click at [168, 192] on span "Fwd: Is there anyone I can talk to in your company?" at bounding box center [183, 195] width 99 height 6
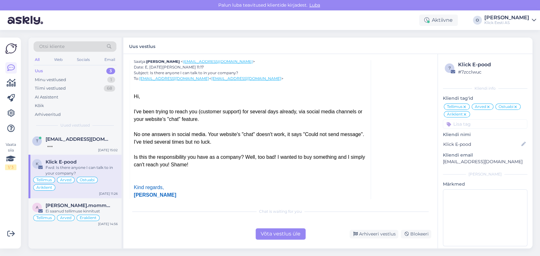
scroll to position [2221, 0]
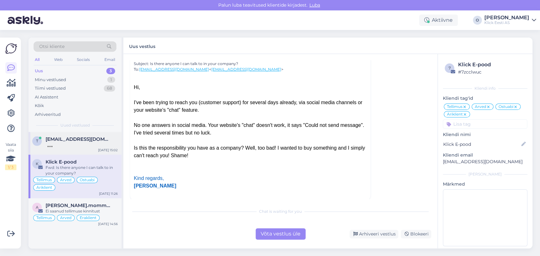
click at [78, 140] on span "[EMAIL_ADDRESS][DOMAIN_NAME]" at bounding box center [79, 140] width 66 height 6
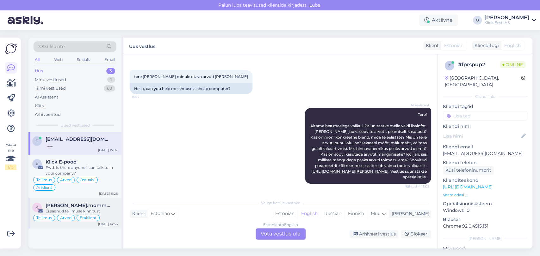
click at [72, 209] on div "Ei saanud tellimuse kinnitust" at bounding box center [82, 212] width 72 height 6
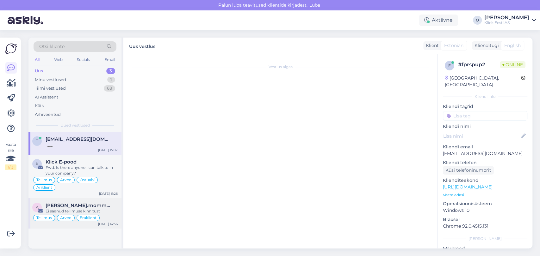
scroll to position [2853, 0]
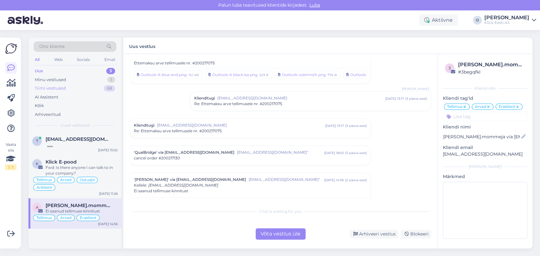
click at [72, 88] on div "Tiimi vestlused 68" at bounding box center [75, 88] width 83 height 9
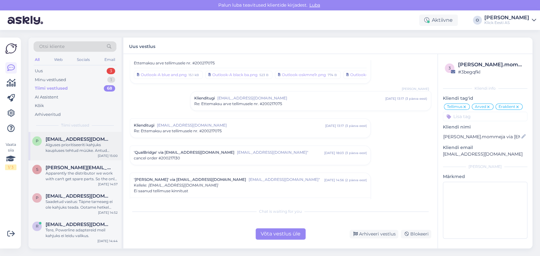
click at [56, 148] on div "Alguses prioritiseeriti kahjuks kaupluses tehtud müüke. Antud tellimuse täitmis…" at bounding box center [82, 147] width 72 height 11
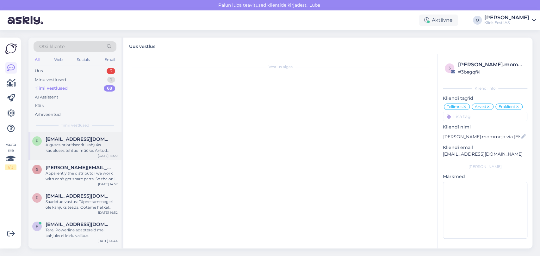
scroll to position [145, 0]
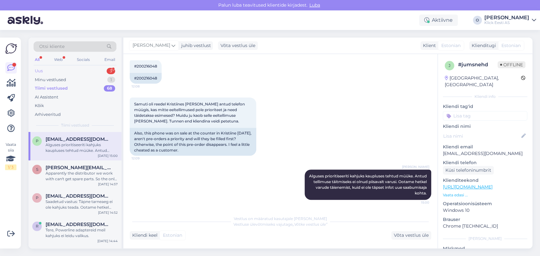
click at [67, 69] on div "Uus 3" at bounding box center [75, 71] width 83 height 9
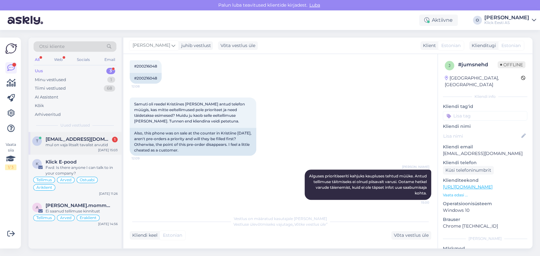
click at [63, 138] on span "[EMAIL_ADDRESS][DOMAIN_NAME]" at bounding box center [79, 140] width 66 height 6
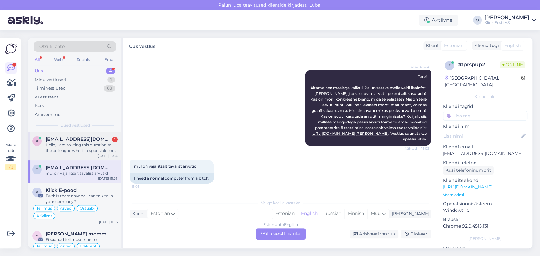
click at [67, 140] on span "[EMAIL_ADDRESS][DOMAIN_NAME]" at bounding box center [79, 140] width 66 height 6
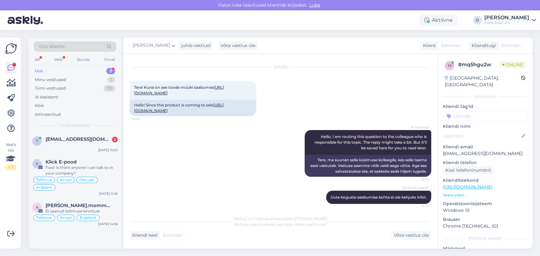
scroll to position [28, 0]
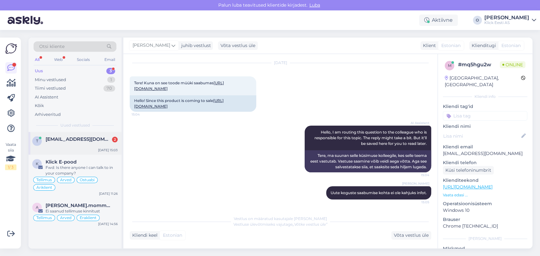
click at [71, 143] on div at bounding box center [82, 145] width 72 height 6
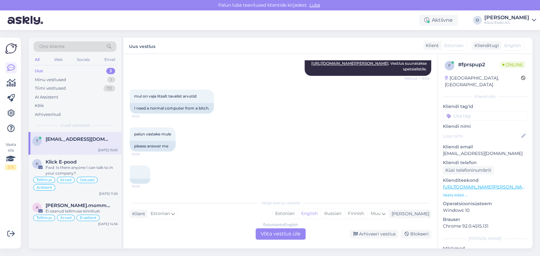
click at [69, 71] on div "Uus 3" at bounding box center [75, 71] width 83 height 9
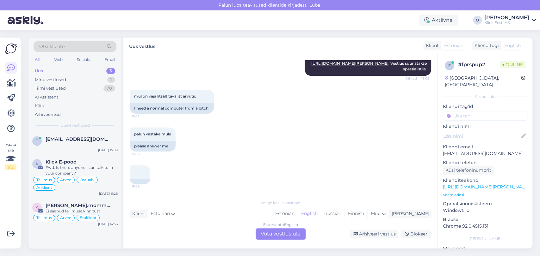
click at [69, 71] on div "Uus 3" at bounding box center [75, 71] width 83 height 9
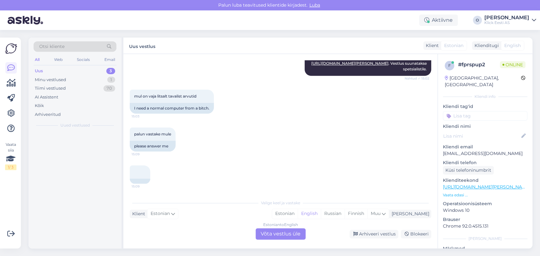
click at [69, 71] on div "Uus 3" at bounding box center [75, 71] width 83 height 9
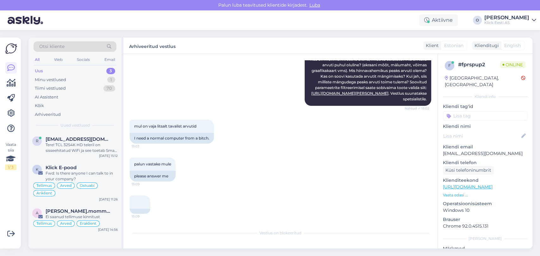
scroll to position [180, 0]
click at [75, 69] on div "Uus 3" at bounding box center [75, 71] width 83 height 9
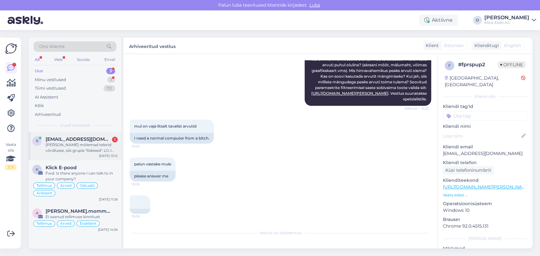
click at [70, 146] on div "[PERSON_NAME] mõlemad telerid võrdlusse, siis grupis "liidesed". LG-l seal 200x…" at bounding box center [82, 147] width 72 height 11
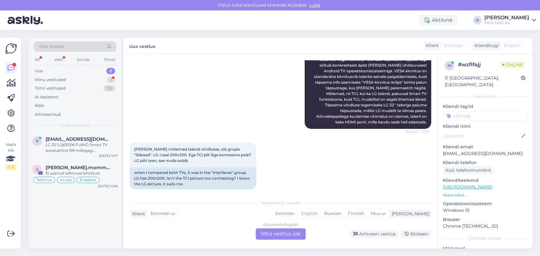
scroll to position [219, 0]
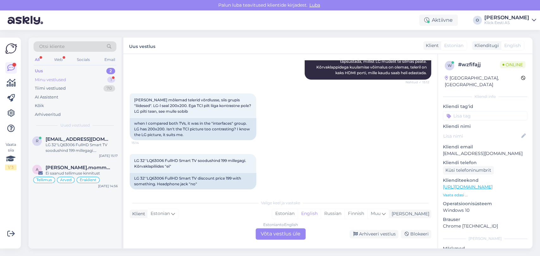
click at [80, 80] on div "Minu vestlused 1" at bounding box center [75, 80] width 83 height 9
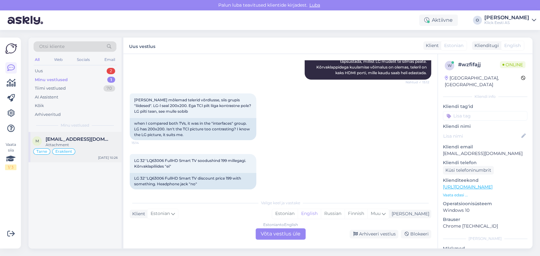
click at [71, 137] on span "[EMAIL_ADDRESS][DOMAIN_NAME]" at bounding box center [79, 140] width 66 height 6
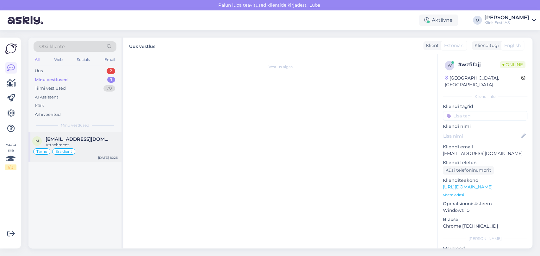
scroll to position [70, 0]
